Goal: Check status: Check status

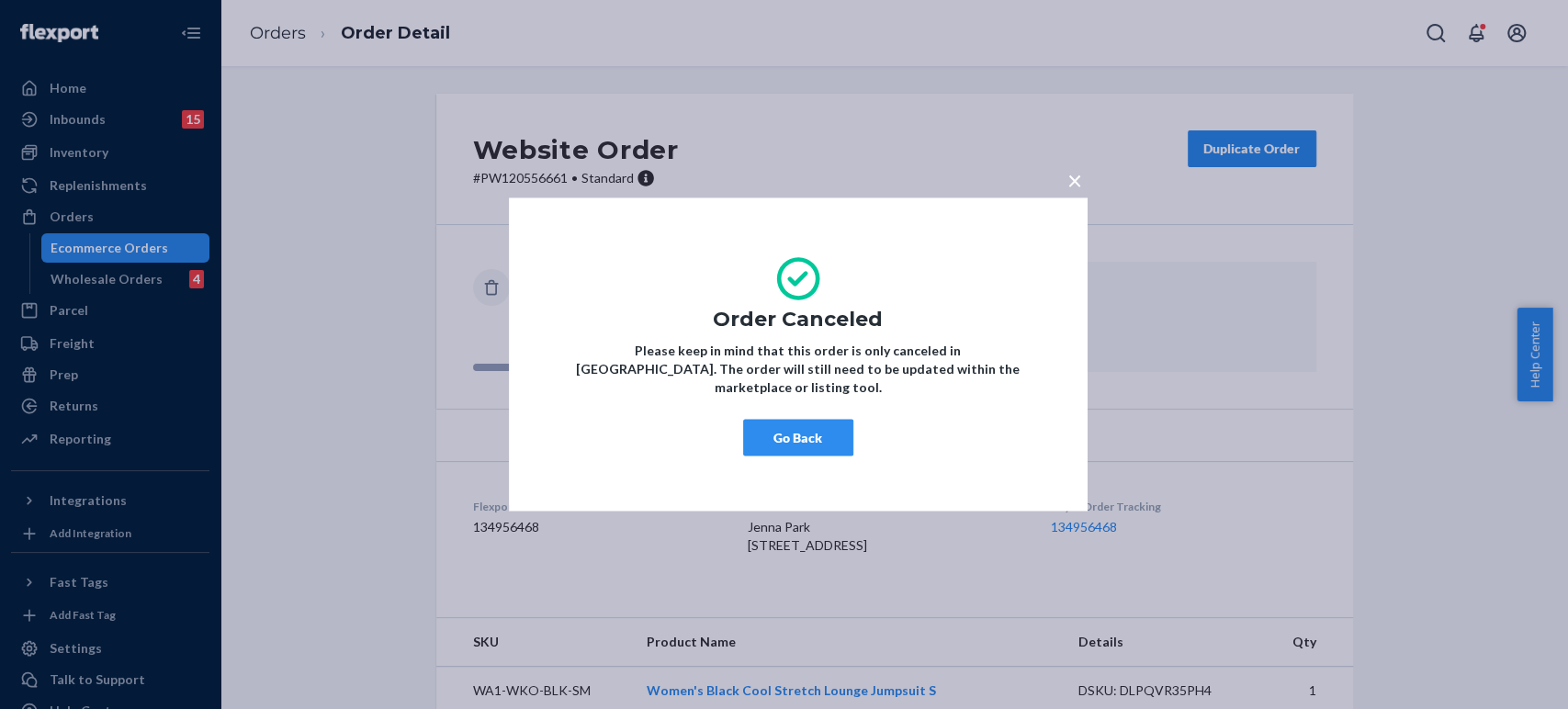
click at [278, 13] on div "× Order Canceled Please keep in mind that this order is only canceled in [GEOGR…" at bounding box center [784, 354] width 1568 height 709
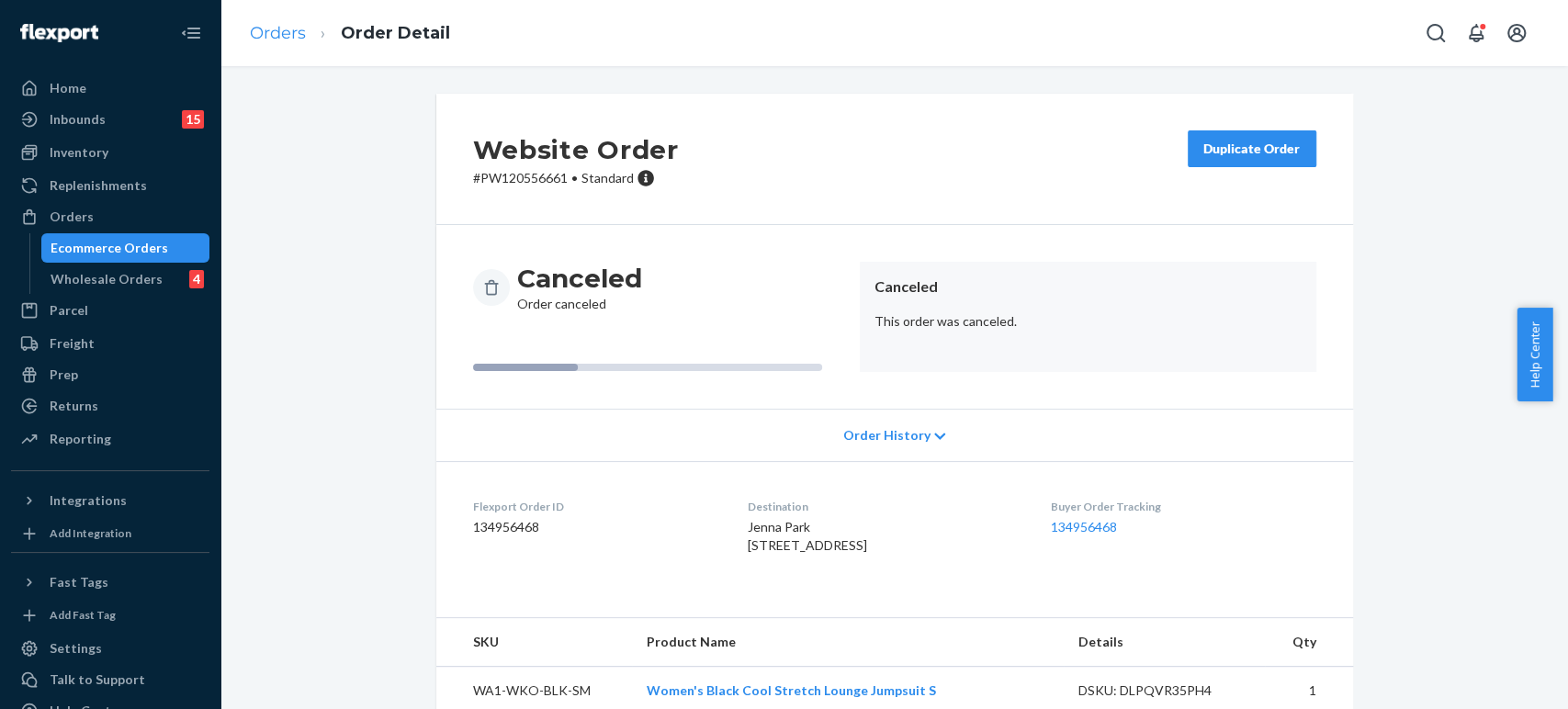
click at [284, 43] on link "Orders" at bounding box center [278, 33] width 56 height 20
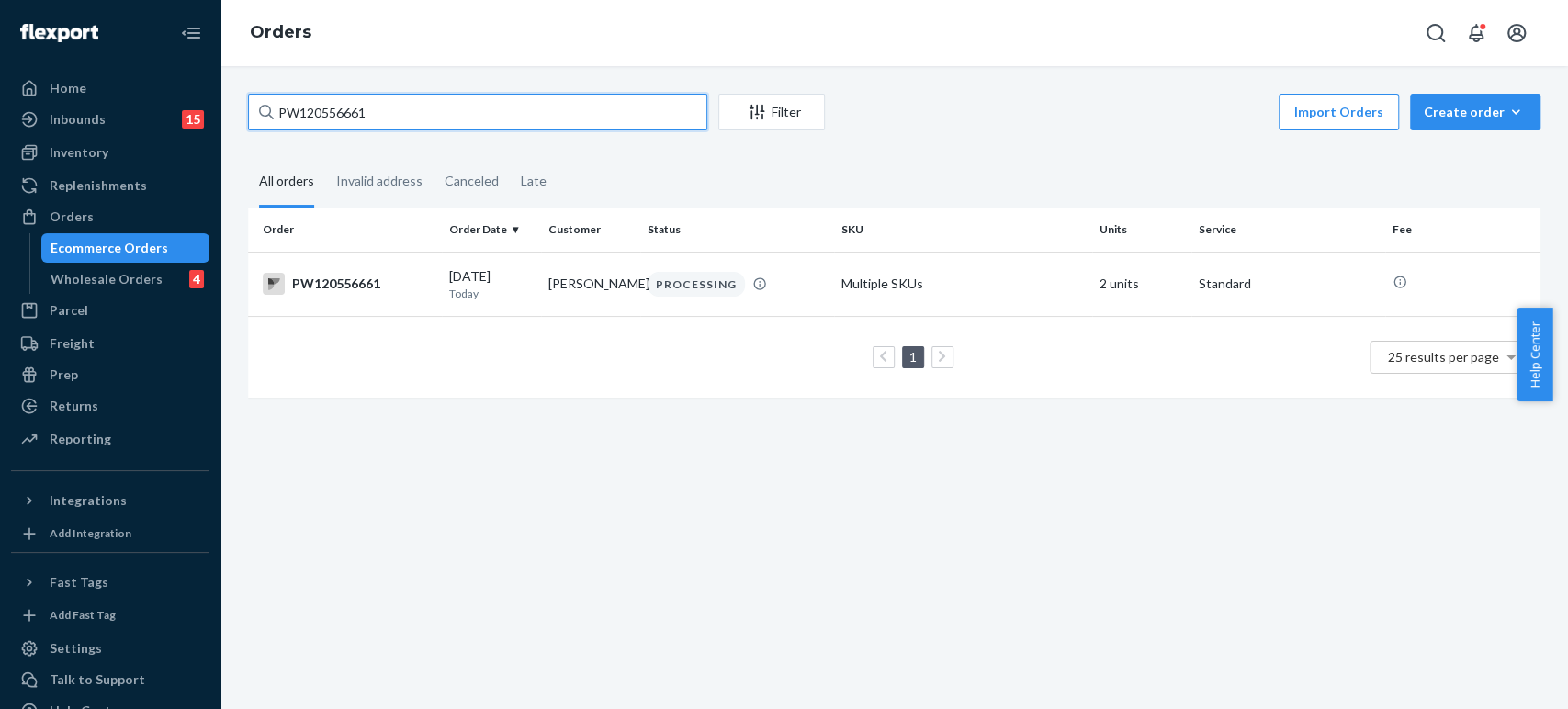
click at [427, 120] on input "PW120556661" at bounding box center [478, 113] width 460 height 37
paste input "49238"
type input "PW120549238"
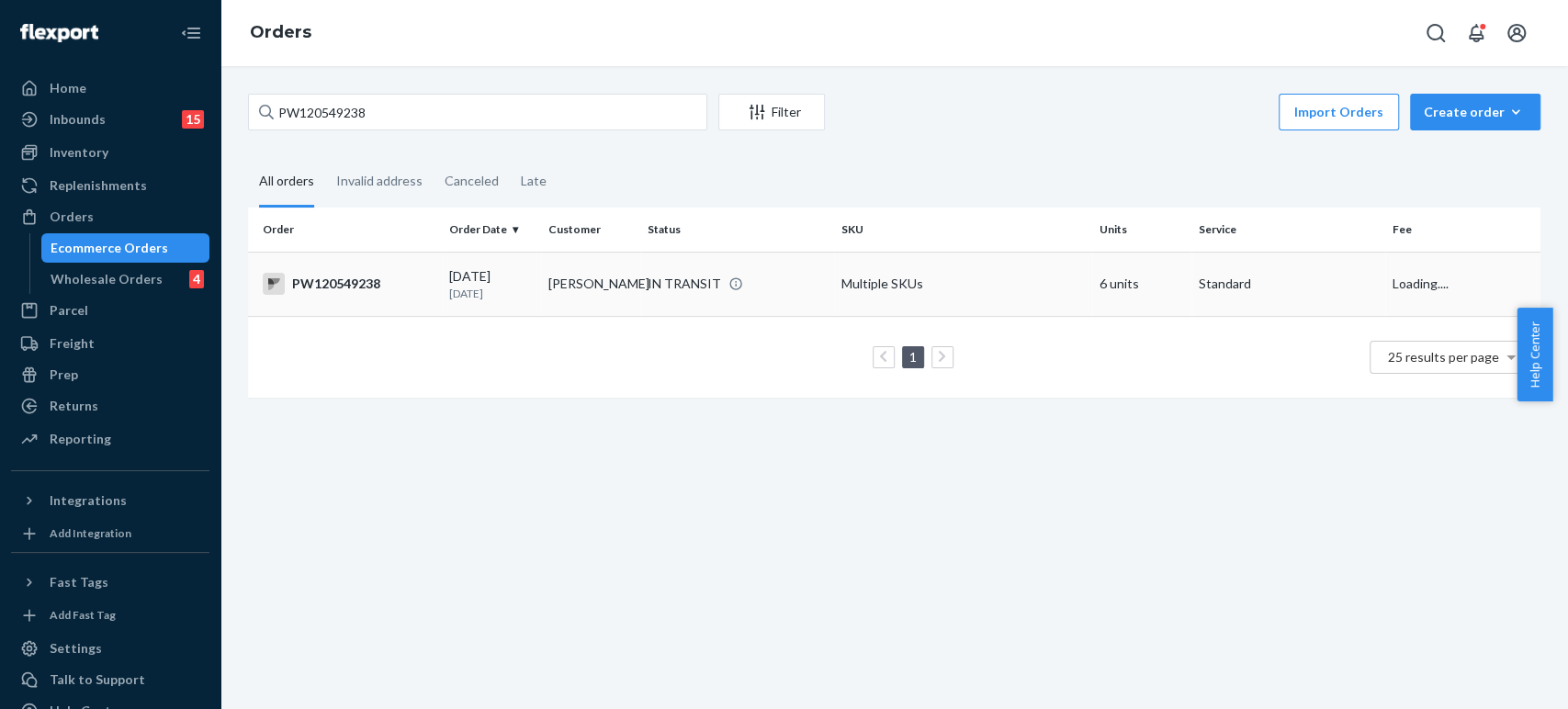
click at [522, 278] on div "[DATE] [DATE]" at bounding box center [491, 284] width 84 height 34
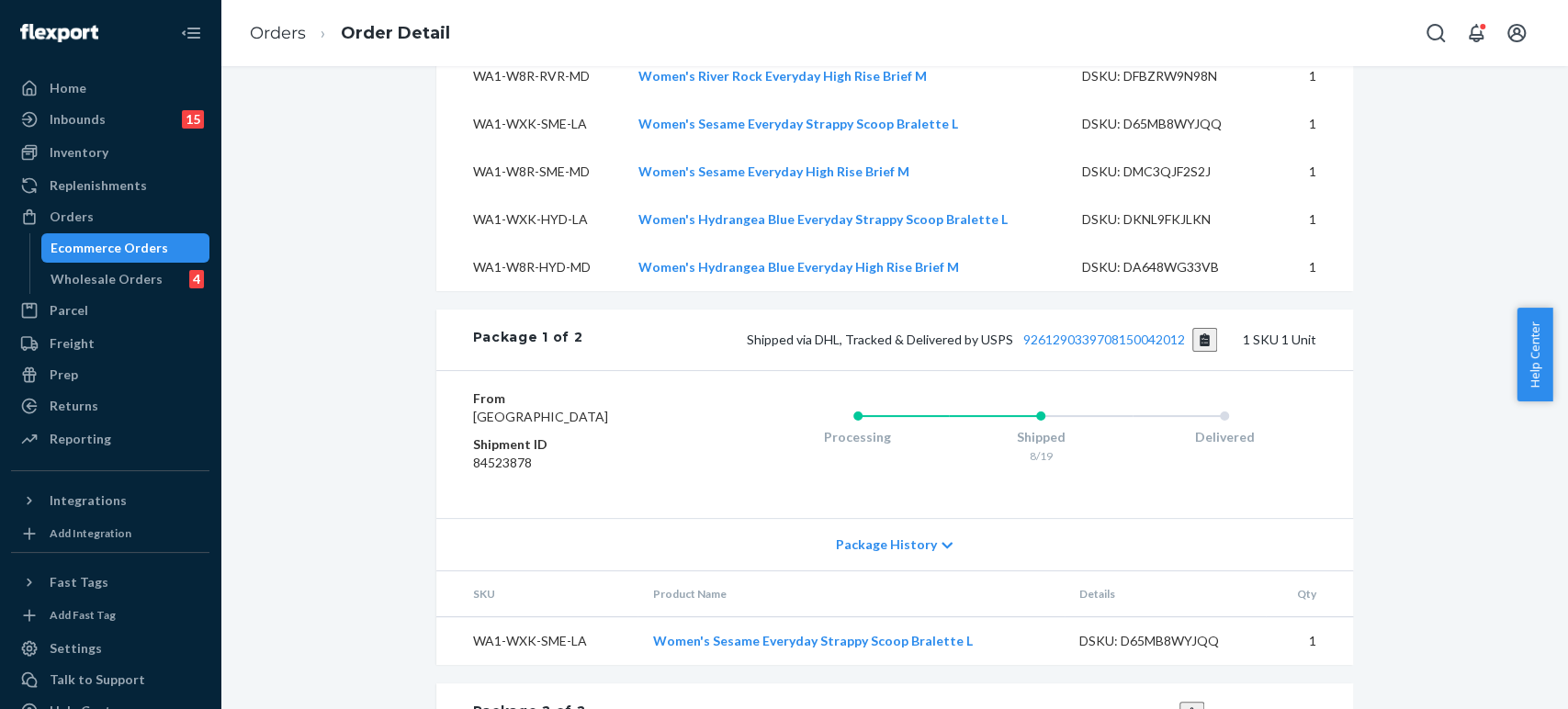
scroll to position [919, 0]
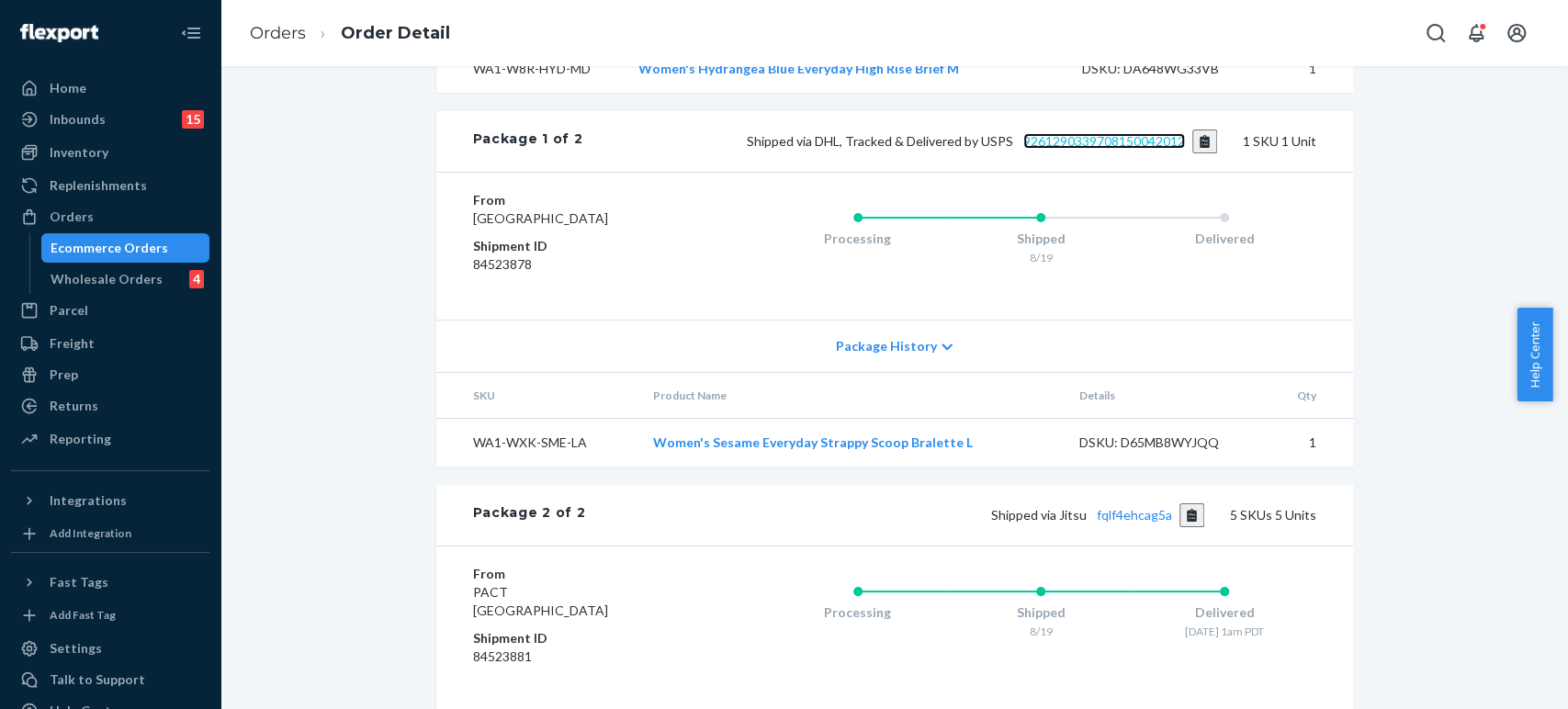
click at [1117, 148] on link "9261290339708150042012" at bounding box center [1104, 141] width 162 height 16
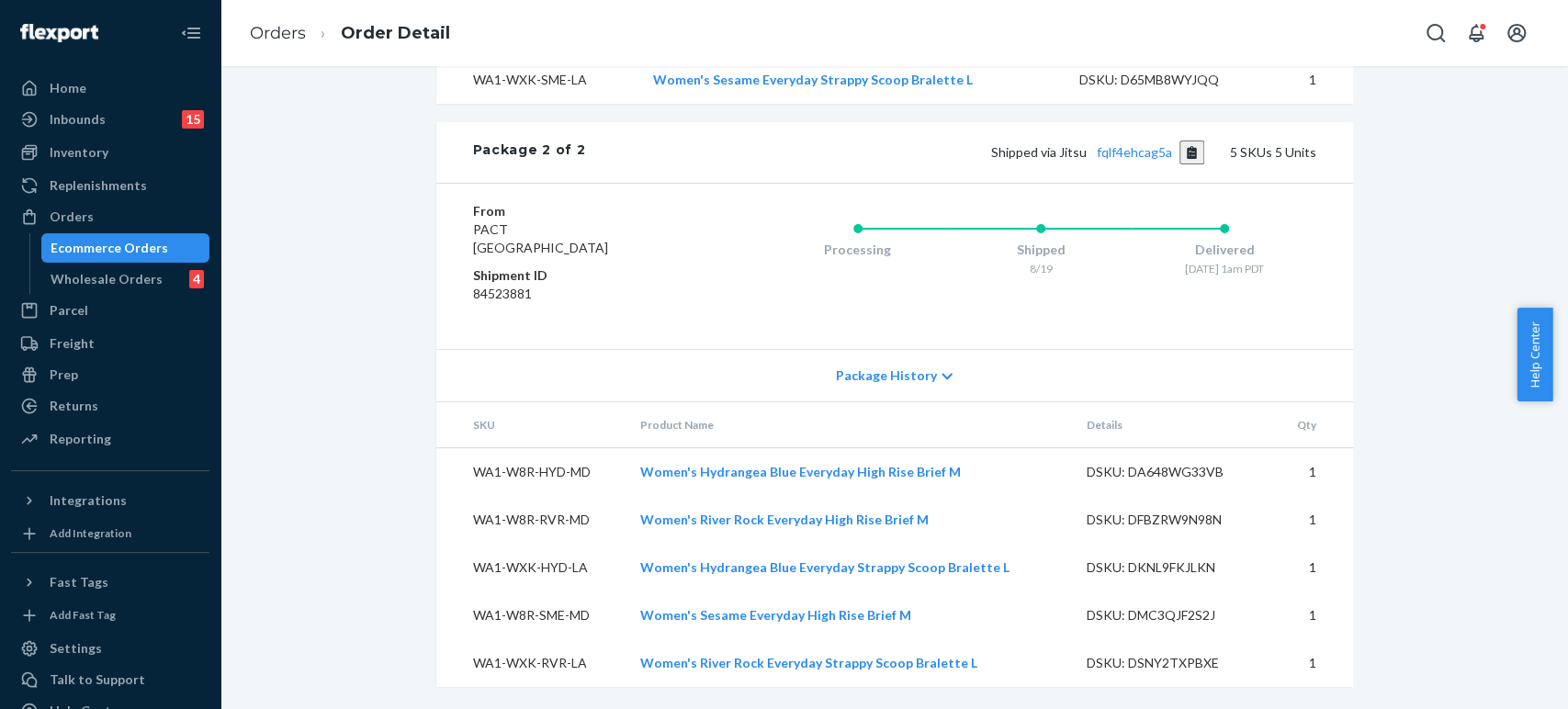
click at [292, 16] on ol "Orders Order Detail" at bounding box center [350, 34] width 230 height 54
click at [289, 28] on link "Orders" at bounding box center [278, 33] width 56 height 20
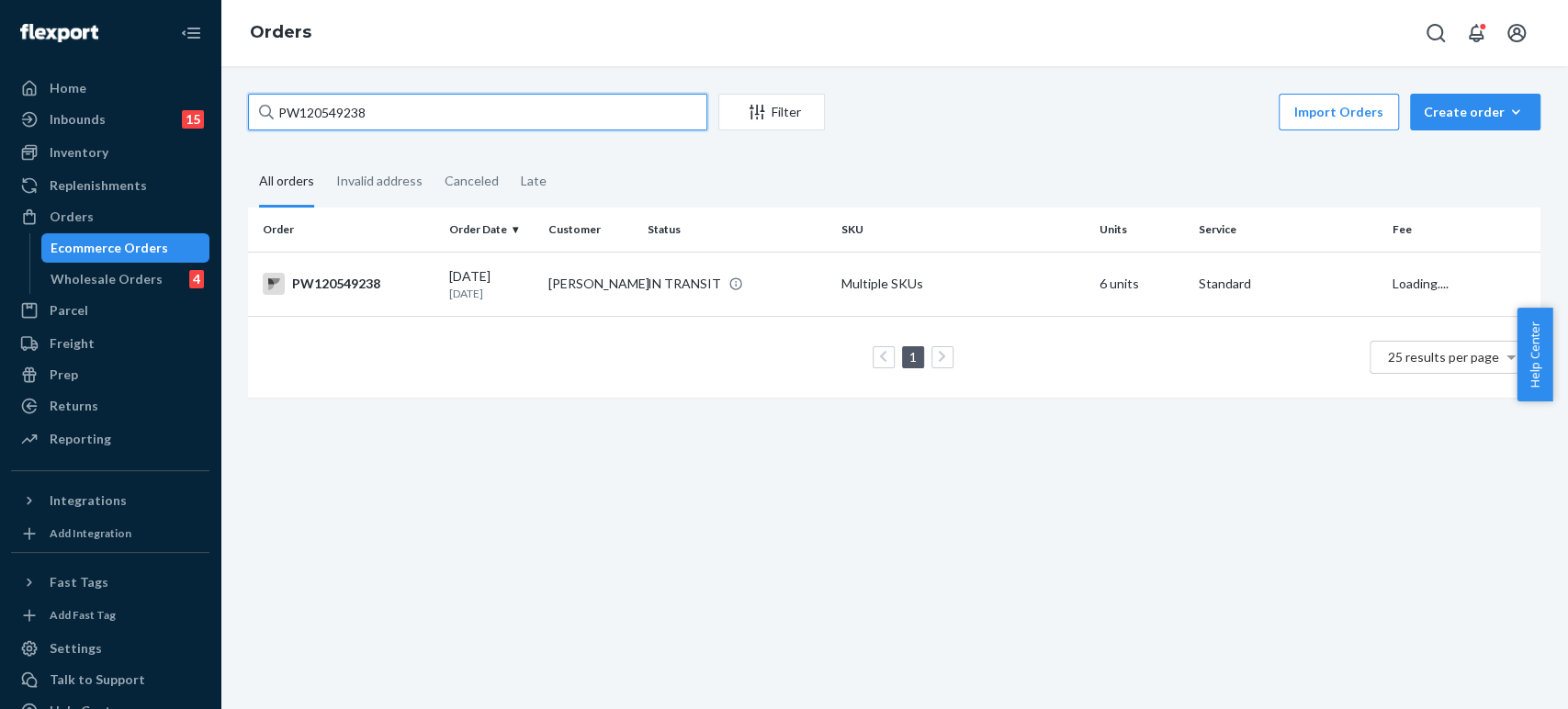
click at [342, 115] on input "PW120549238" at bounding box center [478, 113] width 460 height 37
paste input "4455"
type input "PW120544455"
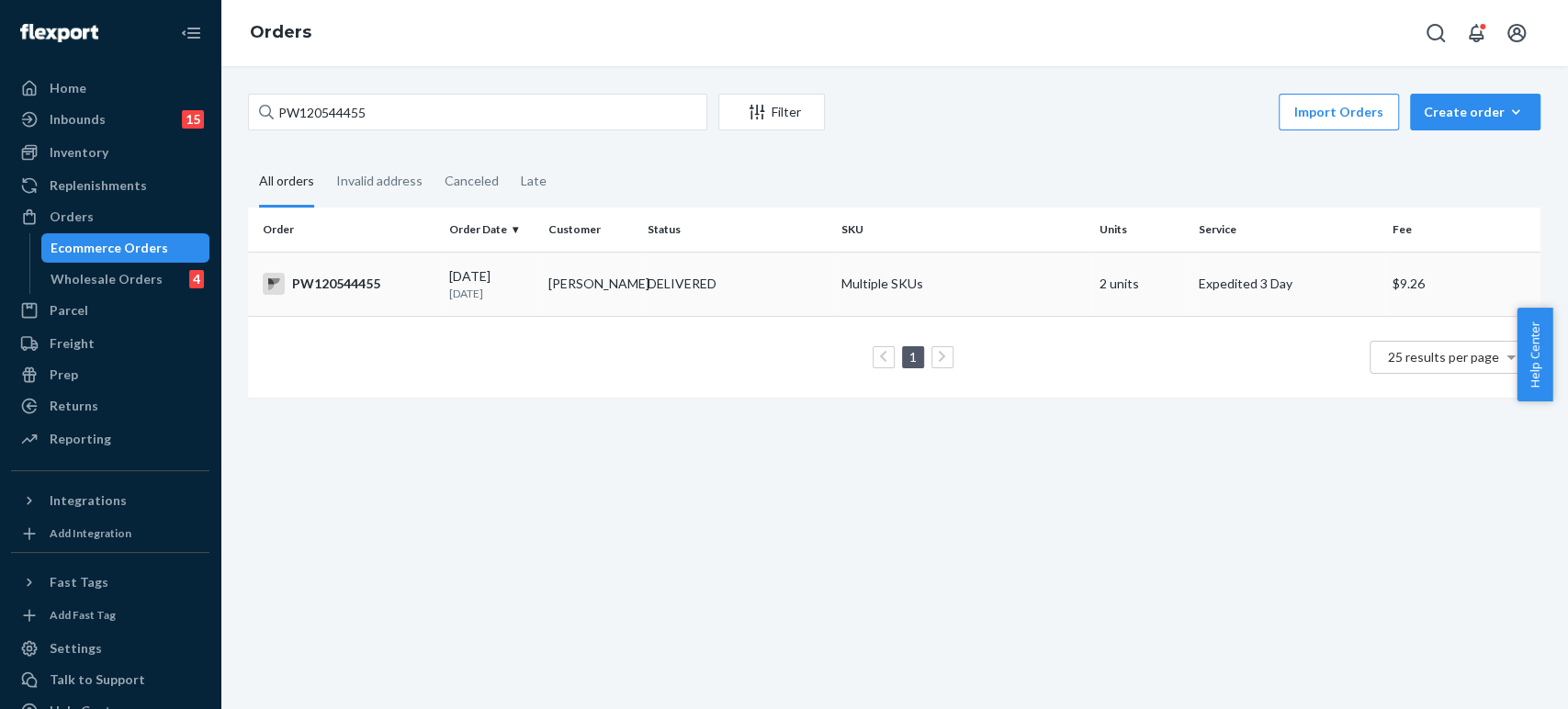
click at [522, 289] on p "[DATE]" at bounding box center [491, 294] width 84 height 16
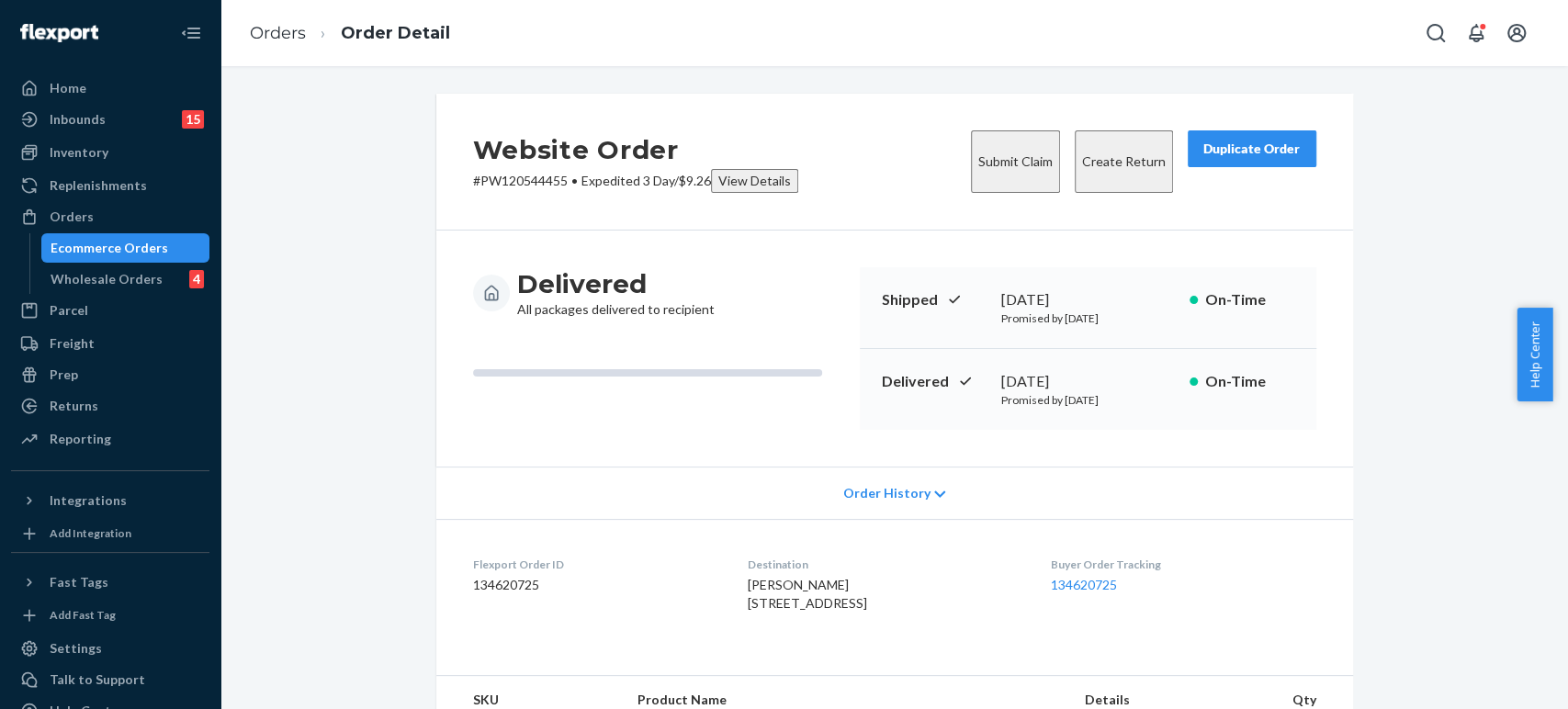
drag, startPoint x: 255, startPoint y: 5, endPoint x: 261, endPoint y: 23, distance: 19.0
click at [255, 5] on div "Orders Order Detail" at bounding box center [894, 33] width 1348 height 66
click at [265, 27] on link "Orders" at bounding box center [278, 33] width 56 height 20
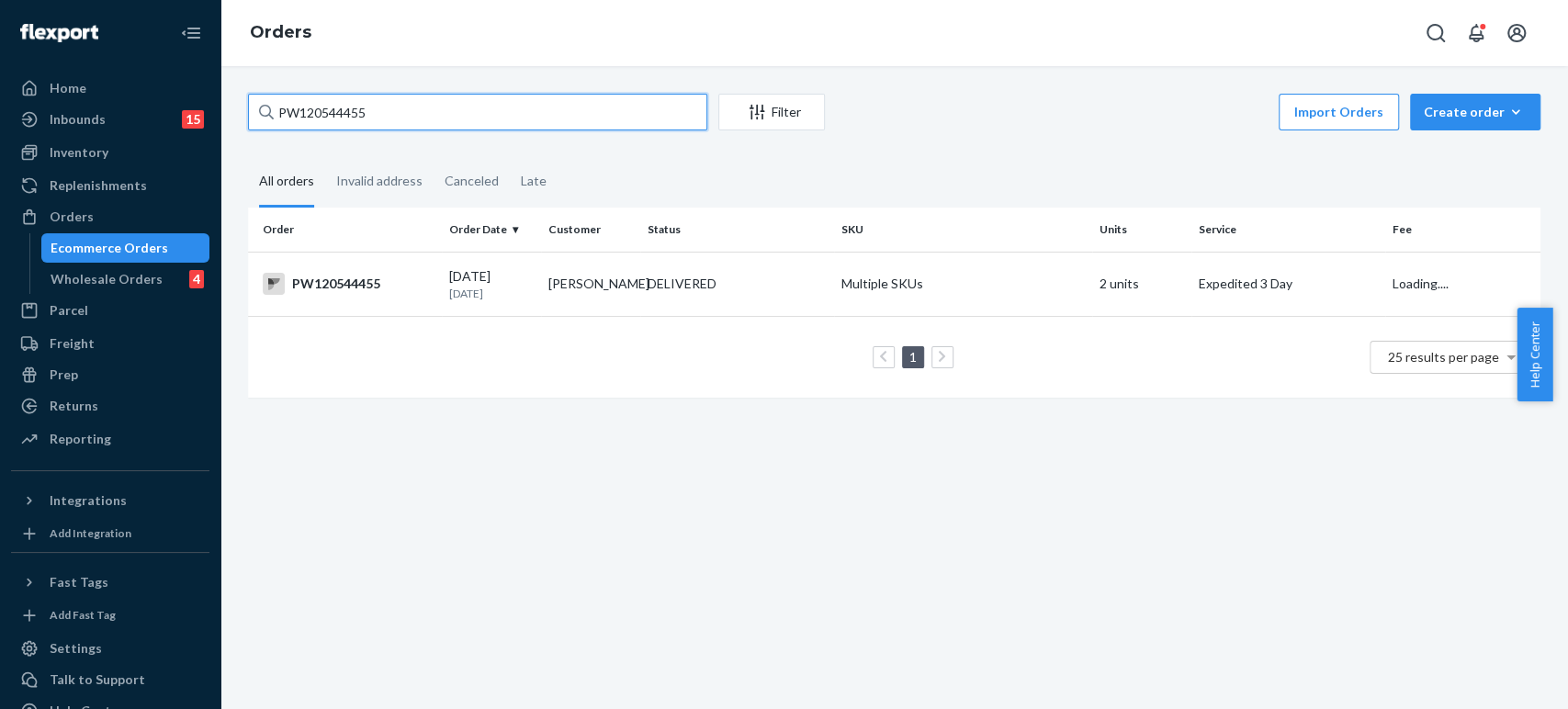
click at [373, 116] on input "PW120544455" at bounding box center [478, 113] width 460 height 37
paste input "04764"
type input "PW120504764"
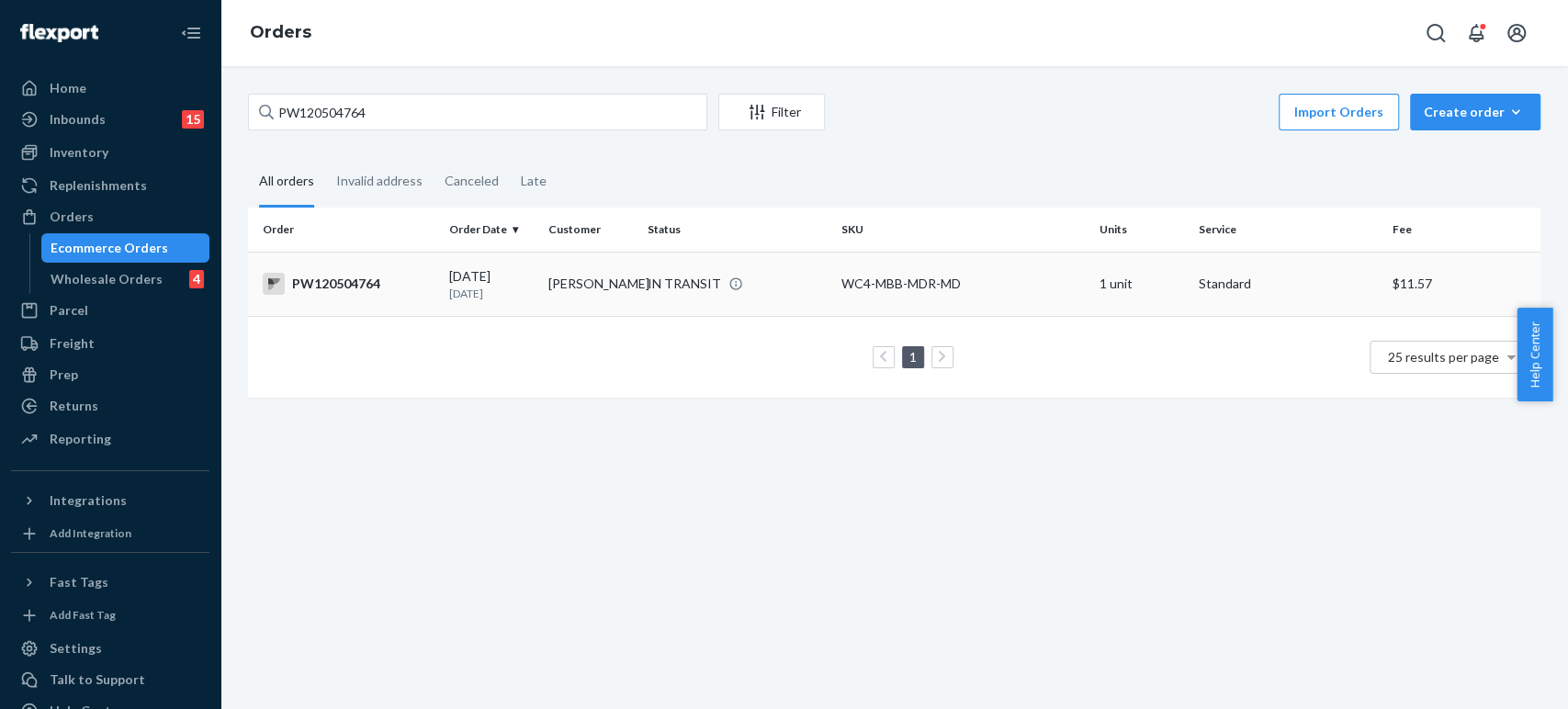
click at [550, 304] on td "[PERSON_NAME]" at bounding box center [591, 284] width 99 height 64
